Goal: Information Seeking & Learning: Check status

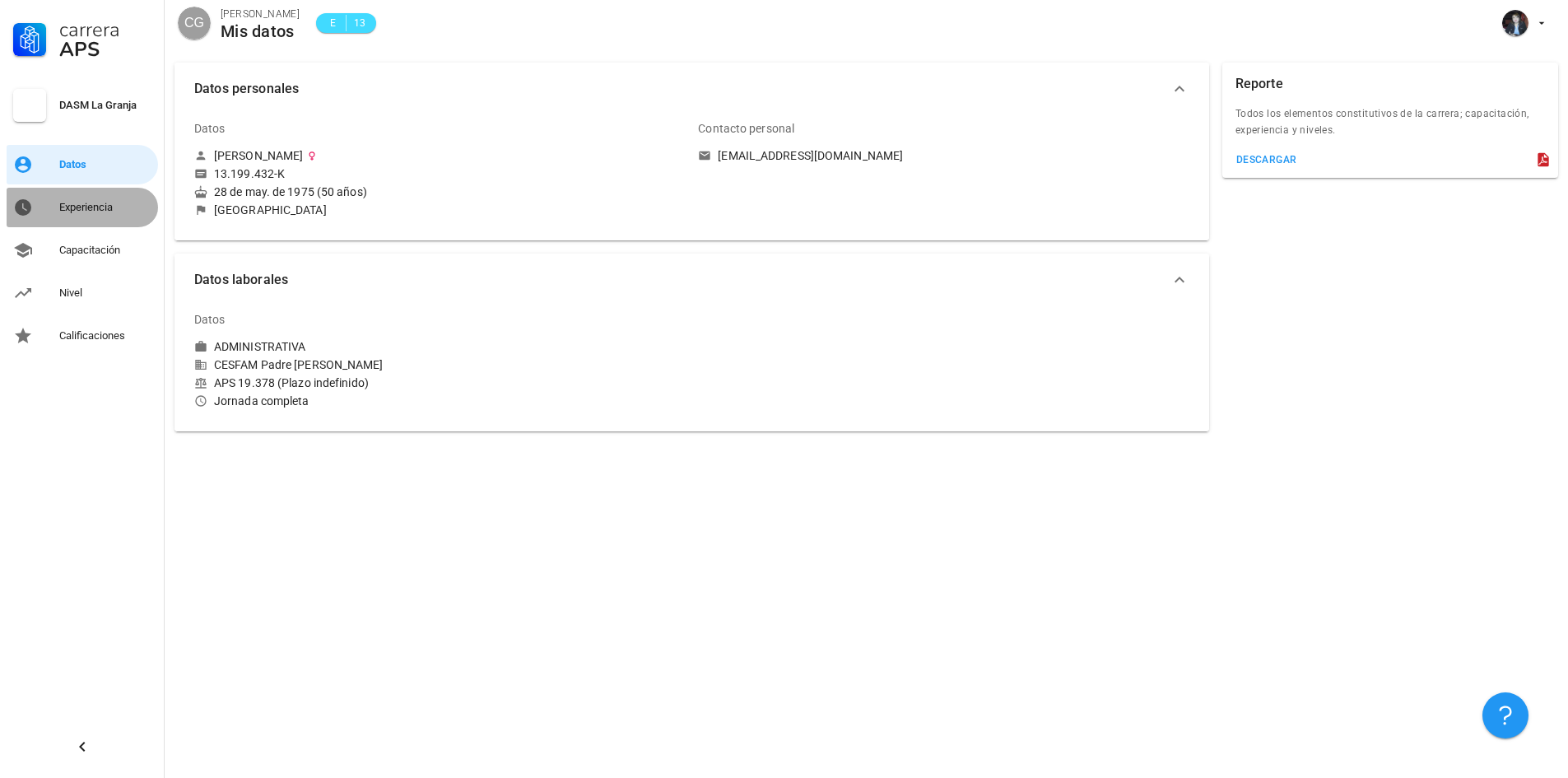
click at [121, 212] on div "Experiencia" at bounding box center [105, 207] width 92 height 13
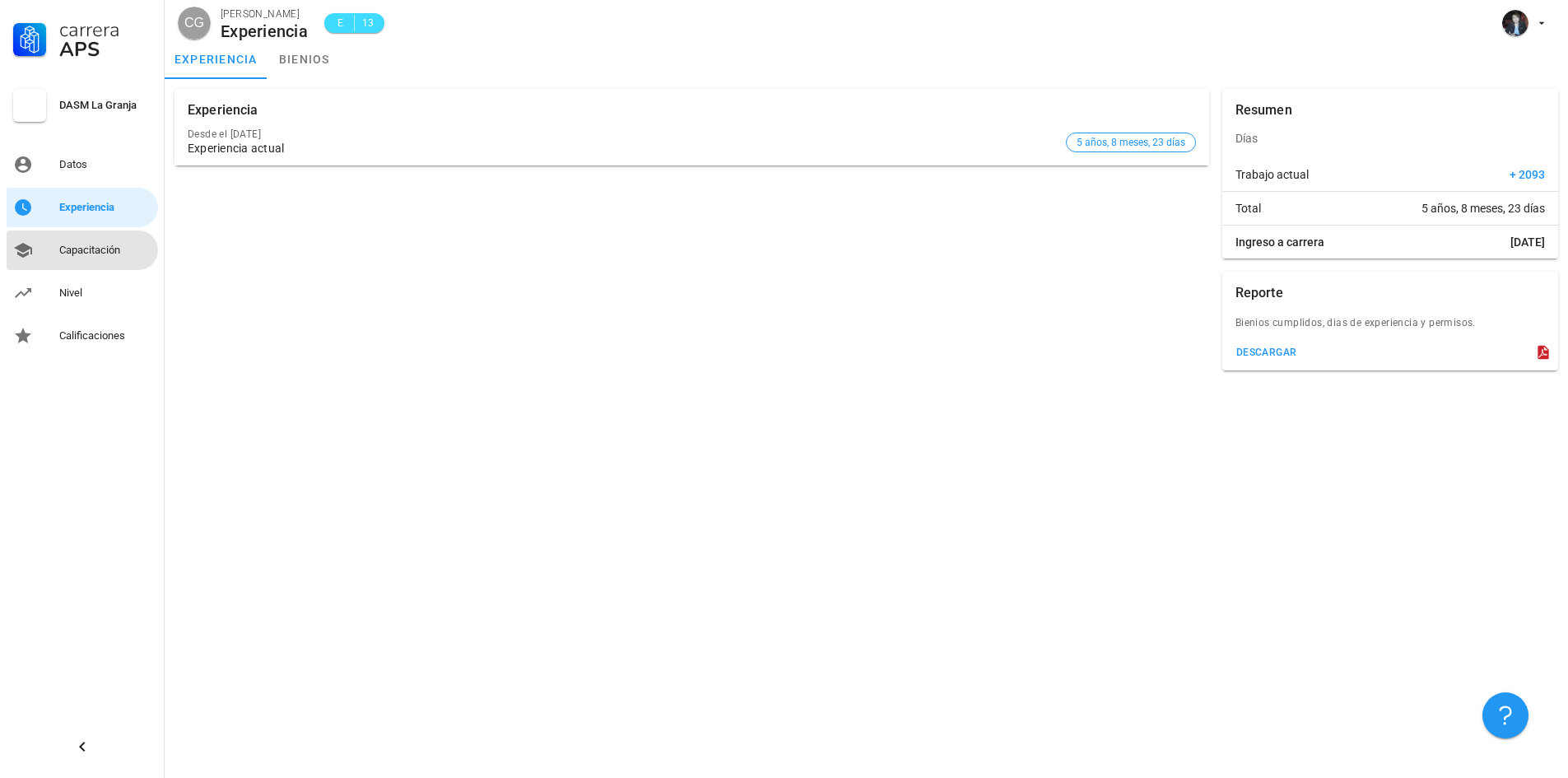
click at [111, 253] on div "Capacitación" at bounding box center [105, 250] width 92 height 13
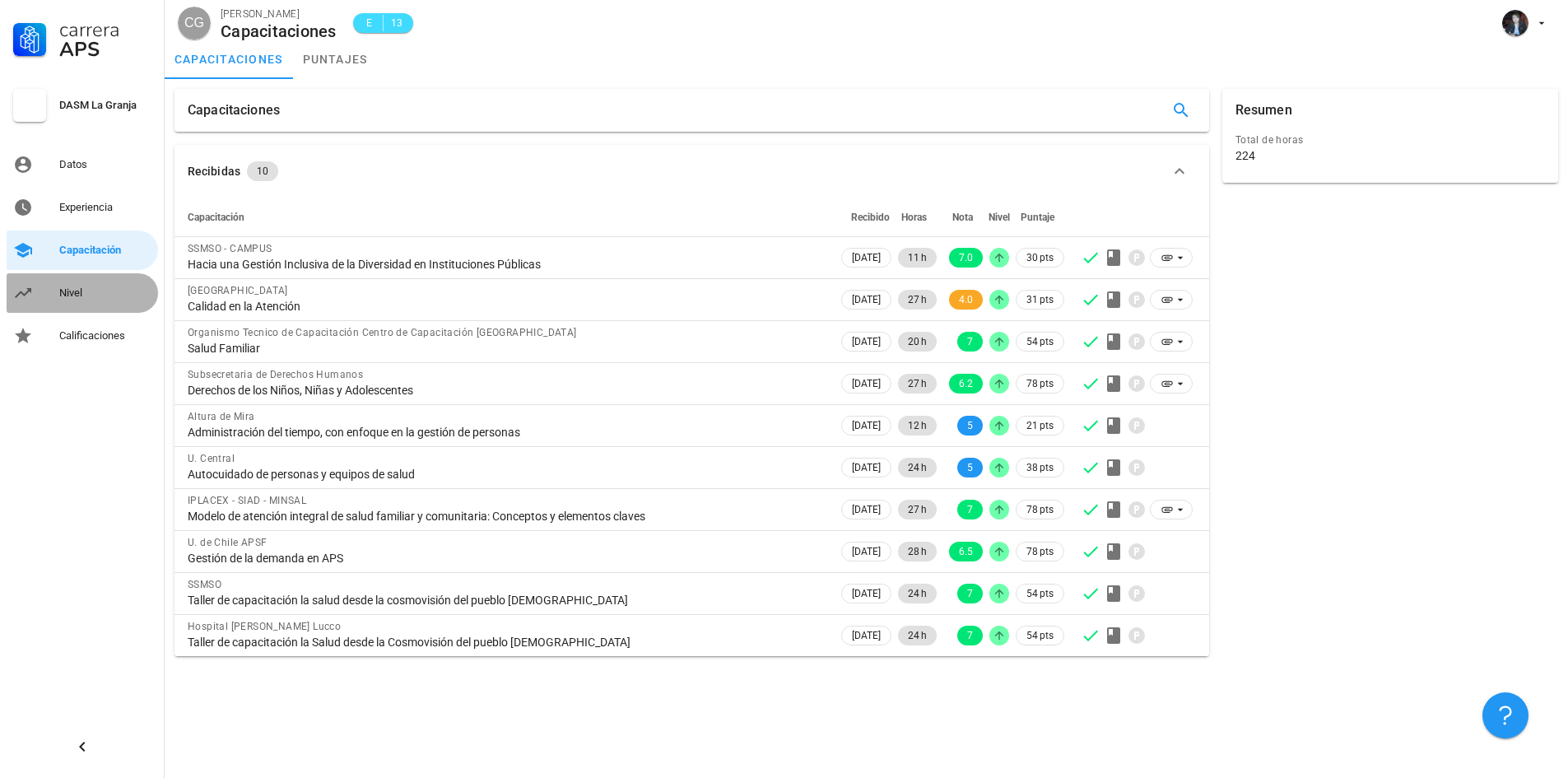
click at [90, 291] on div "Nivel" at bounding box center [105, 293] width 92 height 13
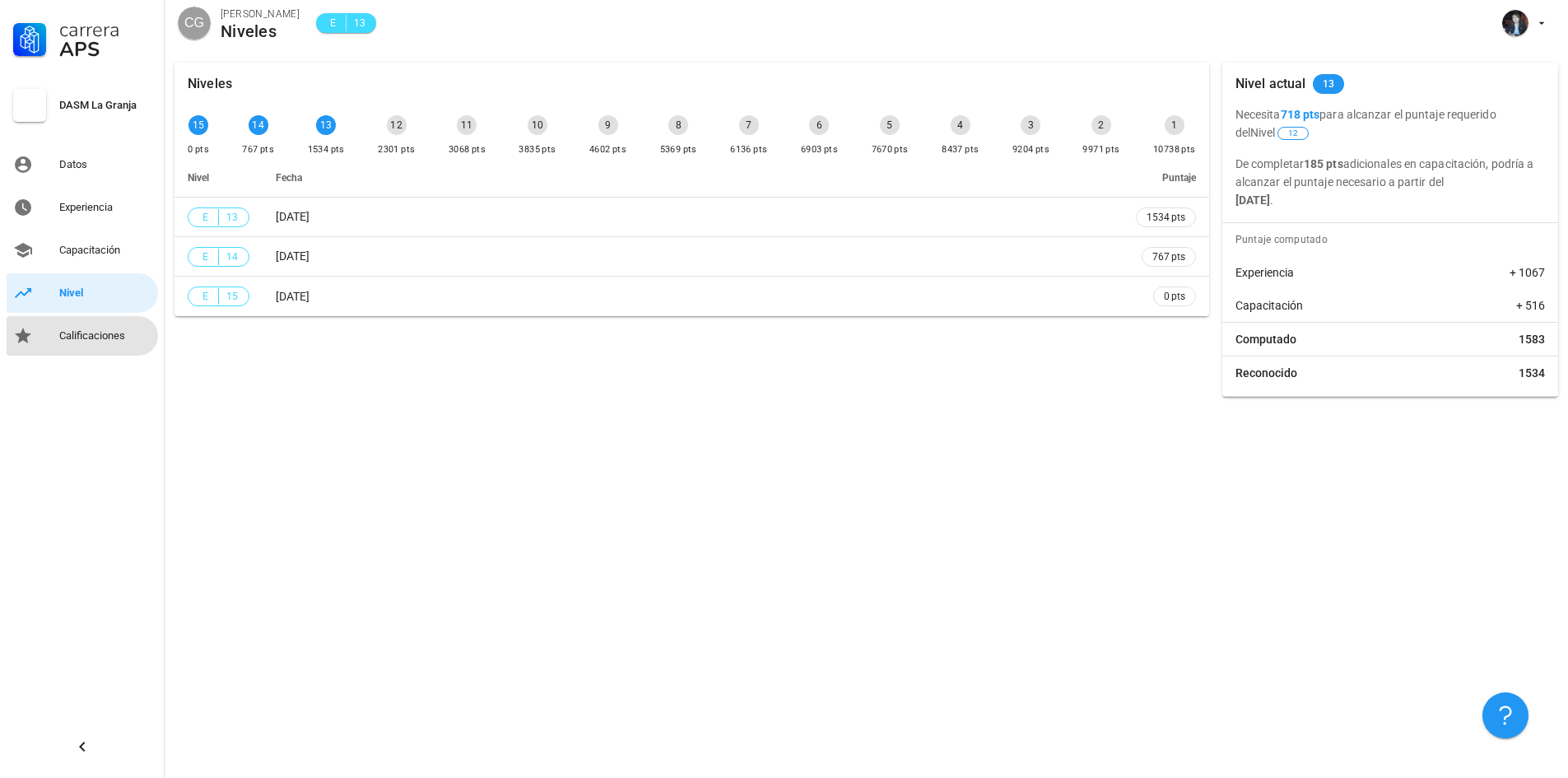
click at [101, 333] on div "Calificaciones" at bounding box center [105, 336] width 92 height 13
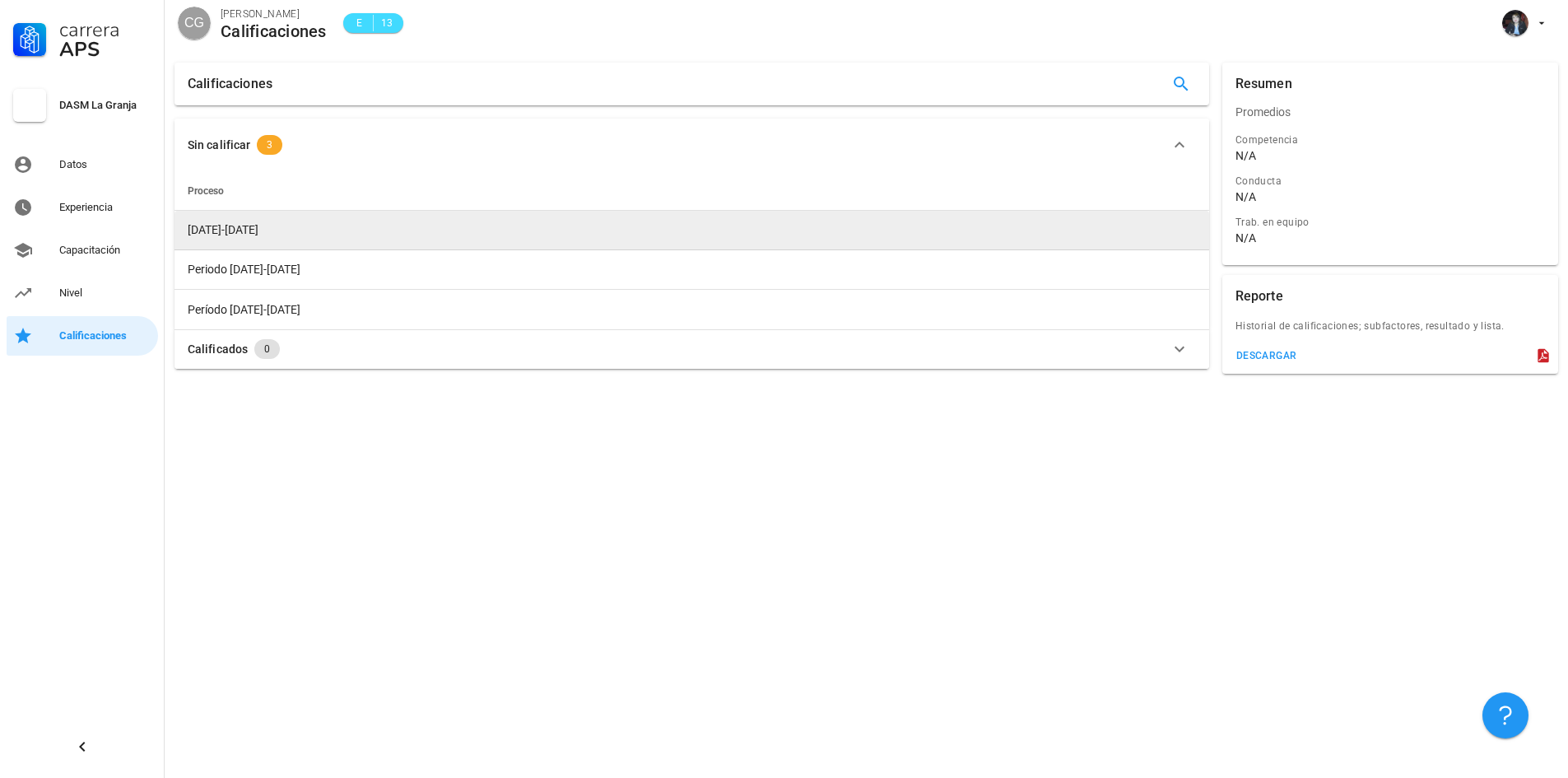
click at [212, 235] on span "2023-2024" at bounding box center [223, 230] width 71 height 13
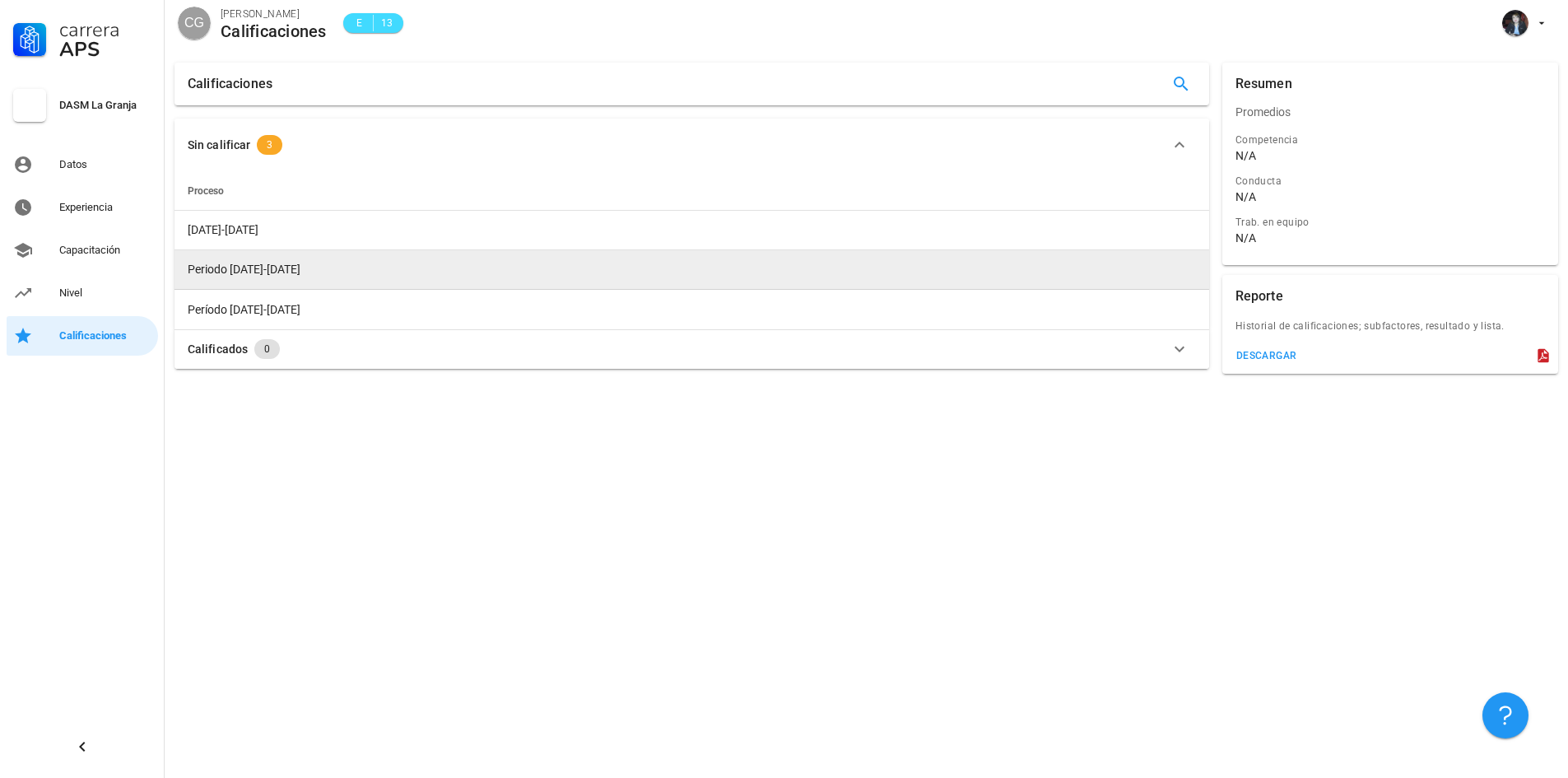
click at [217, 271] on span "Periodo 2019-2020" at bounding box center [243, 269] width 113 height 13
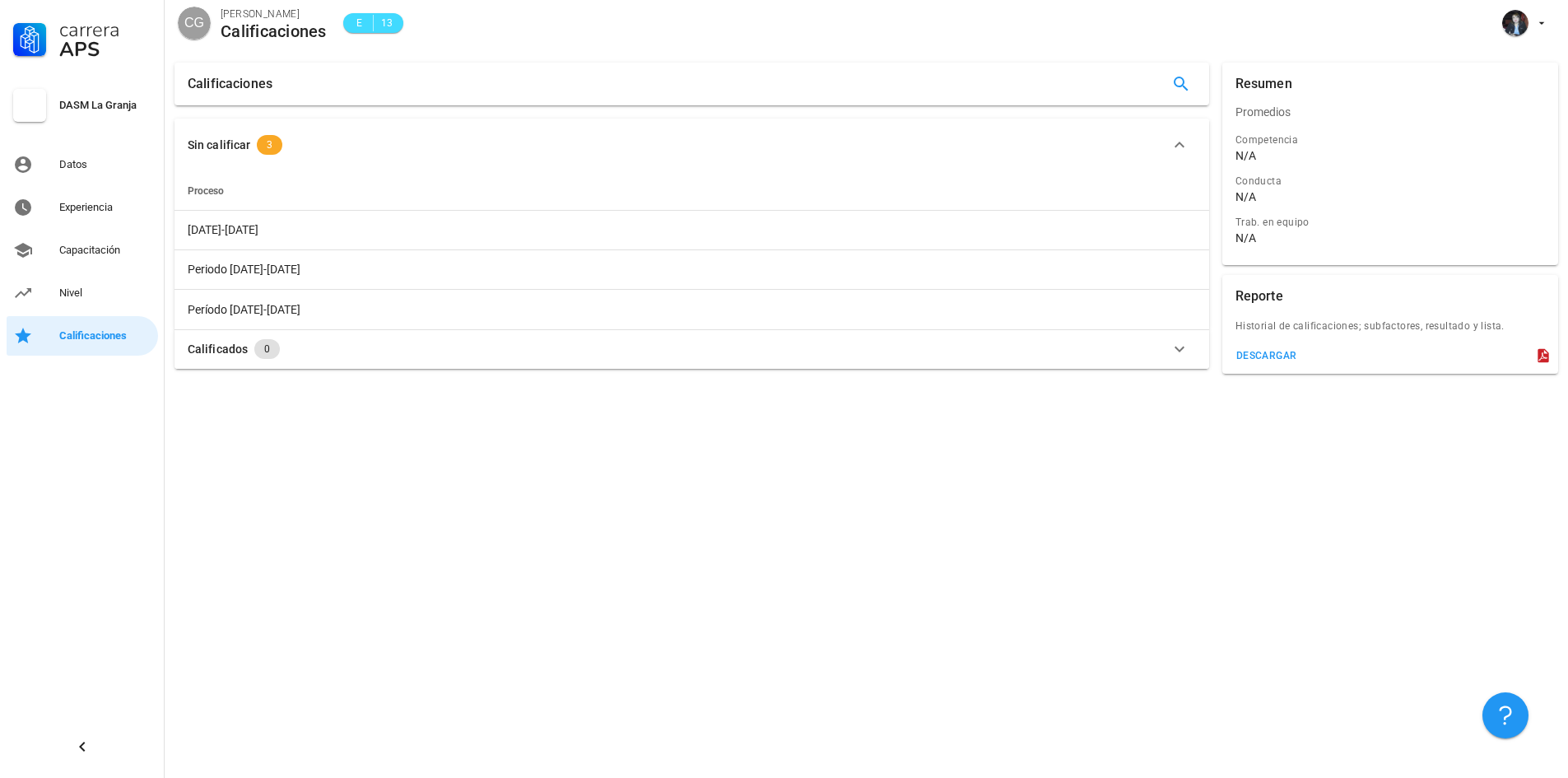
click at [1185, 357] on icon "button" at bounding box center [1180, 349] width 20 height 20
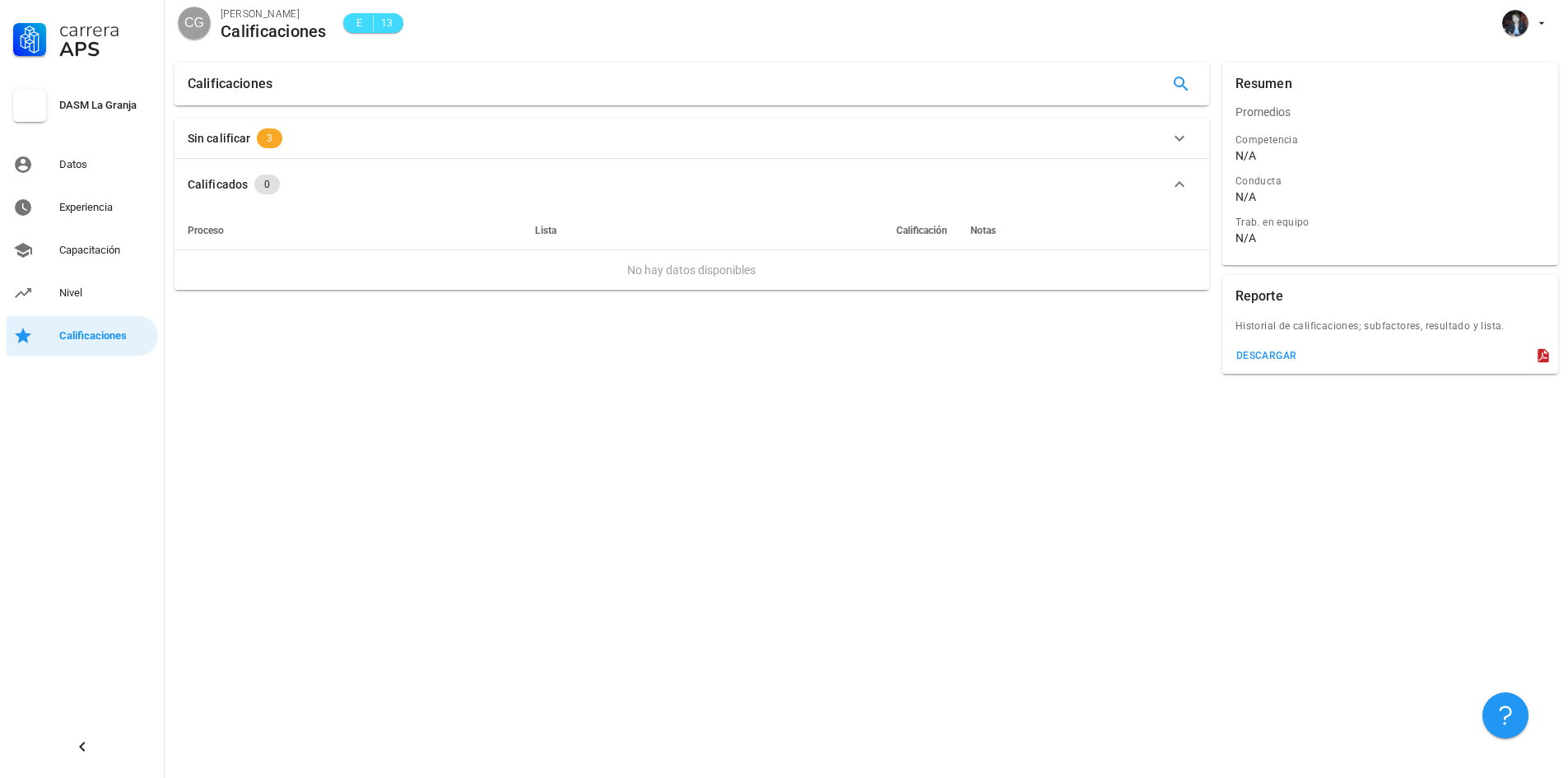
click at [1174, 185] on icon "button" at bounding box center [1180, 184] width 20 height 20
